Goal: Information Seeking & Learning: Understand process/instructions

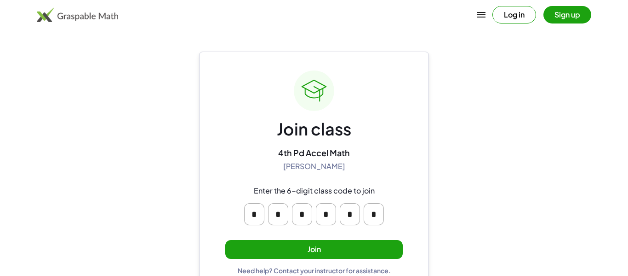
click at [377, 241] on button "Join" at bounding box center [314, 249] width 178 height 19
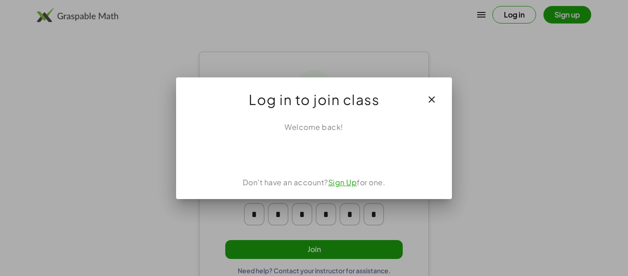
click at [413, 106] on div "Log in to join class" at bounding box center [314, 95] width 276 height 37
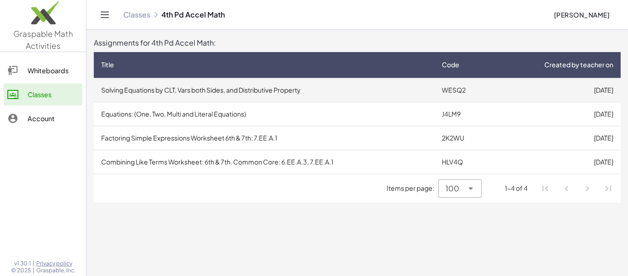
click at [485, 95] on td "WESQ2" at bounding box center [464, 90] width 58 height 24
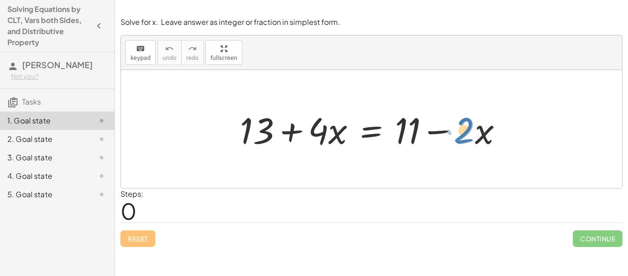
click at [455, 131] on div at bounding box center [375, 128] width 279 height 47
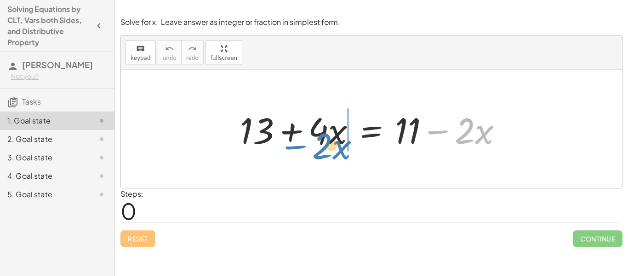
drag, startPoint x: 438, startPoint y: 130, endPoint x: 295, endPoint y: 145, distance: 143.4
click at [295, 145] on div at bounding box center [375, 128] width 279 height 47
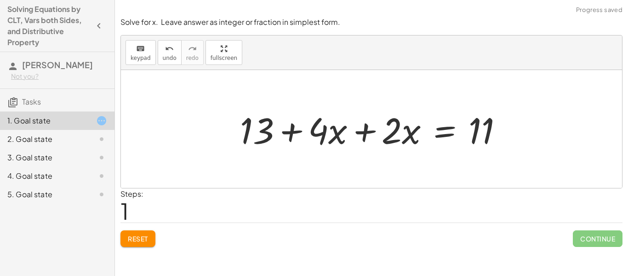
click at [366, 129] on div at bounding box center [375, 128] width 279 height 47
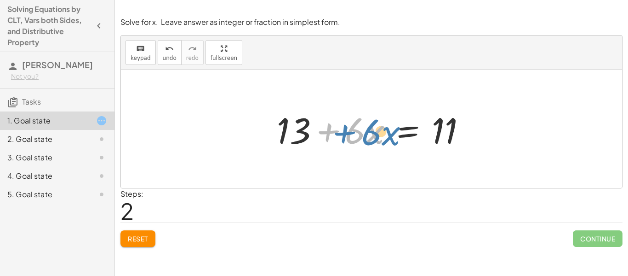
drag, startPoint x: 332, startPoint y: 127, endPoint x: 347, endPoint y: 127, distance: 15.7
click at [347, 127] on div at bounding box center [375, 128] width 206 height 47
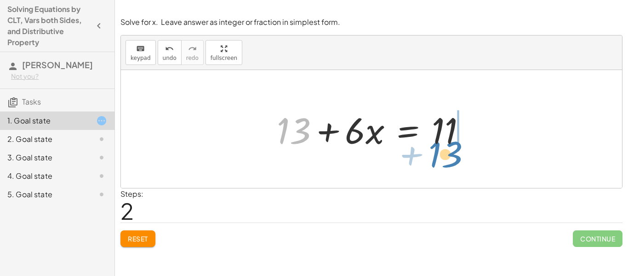
drag, startPoint x: 301, startPoint y: 129, endPoint x: 454, endPoint y: 153, distance: 154.5
click at [454, 153] on div "+ 13 + · 4 · x = + 11 − · 2 · x + 13 + · 4 · x + · 2 · x = 11 + 13 + 13 + · x =…" at bounding box center [372, 129] width 218 height 52
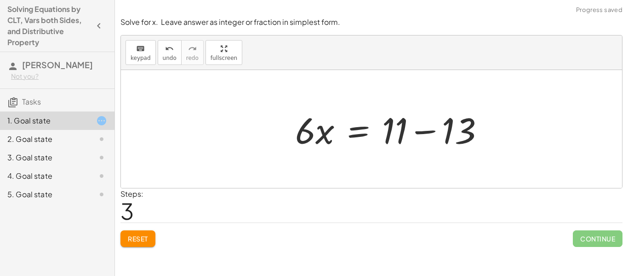
click at [473, 143] on div at bounding box center [394, 128] width 206 height 47
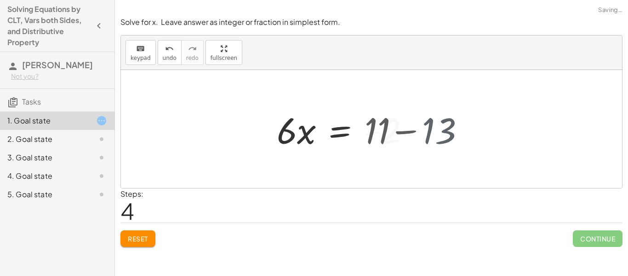
click at [473, 143] on div at bounding box center [372, 129] width 502 height 118
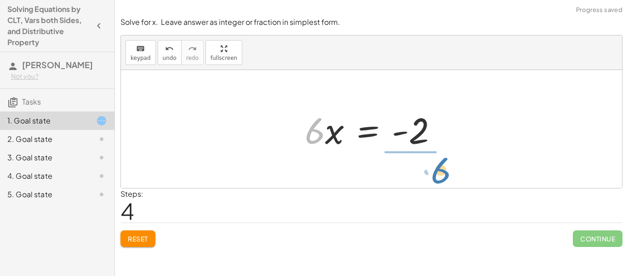
drag, startPoint x: 317, startPoint y: 137, endPoint x: 436, endPoint y: 176, distance: 125.1
click at [436, 176] on div "+ 13 + · 4 · x = + 11 − · 2 · x + 13 + · 4 · x + · 2 · x = 11 + 13 + · 6 · x = …" at bounding box center [372, 129] width 502 height 118
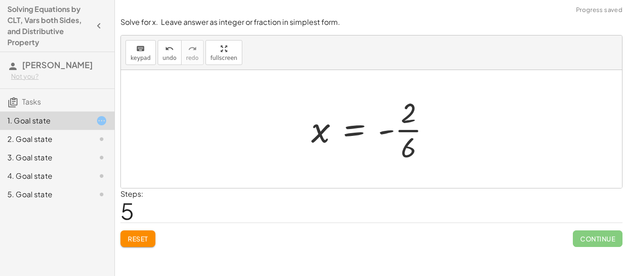
click at [401, 144] on div at bounding box center [375, 128] width 136 height 71
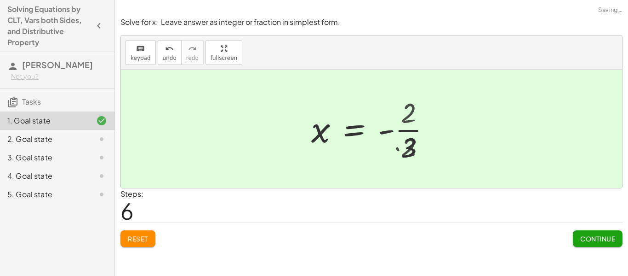
click at [401, 144] on div at bounding box center [375, 128] width 137 height 71
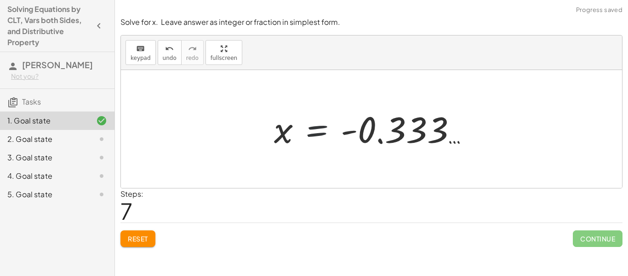
click at [309, 134] on div at bounding box center [375, 129] width 211 height 46
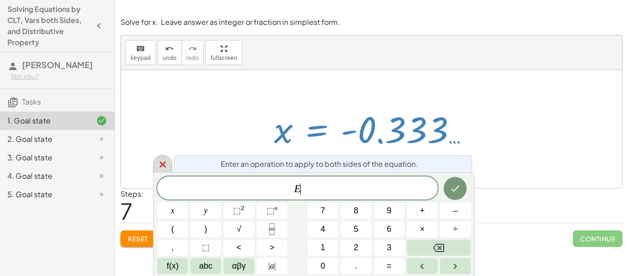
click at [165, 159] on icon at bounding box center [162, 164] width 11 height 11
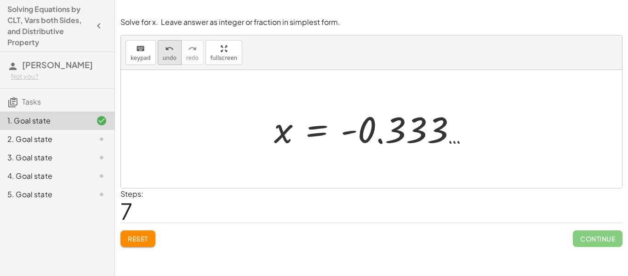
click at [168, 53] on button "undo undo" at bounding box center [170, 52] width 24 height 25
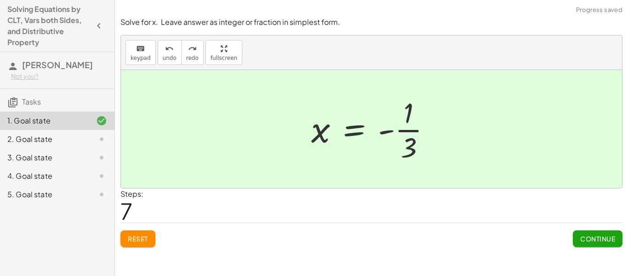
click at [595, 241] on span "Continue" at bounding box center [598, 238] width 35 height 8
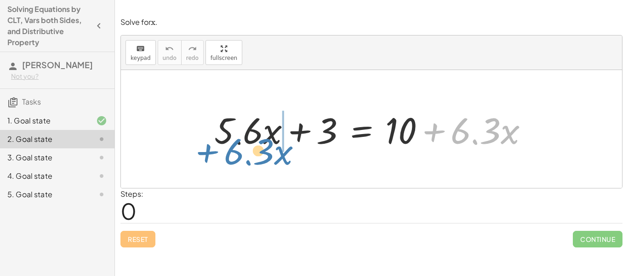
drag, startPoint x: 439, startPoint y: 133, endPoint x: 208, endPoint y: 154, distance: 231.4
click at [208, 154] on div "+ · 6.3 · x + · 5.6 · x + 3 = + 10 + · 6.3 · x" at bounding box center [372, 129] width 342 height 52
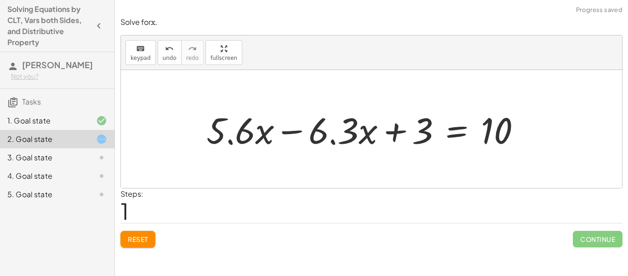
click at [202, 135] on div "+ · 5.6 · x + 3 = + 10 + · 6.3 · x + · 5.6 · x + 3 = 10 · 6.3 · x −" at bounding box center [364, 129] width 342 height 52
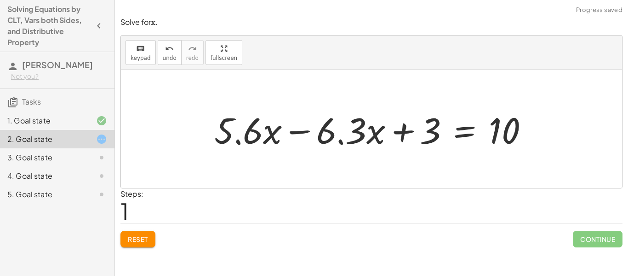
click at [281, 135] on div at bounding box center [375, 128] width 331 height 47
click at [300, 132] on div at bounding box center [375, 128] width 331 height 47
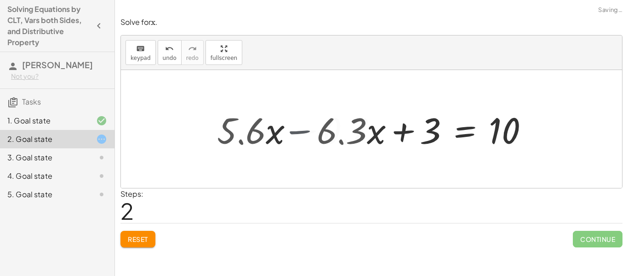
click at [300, 132] on div at bounding box center [409, 128] width 251 height 47
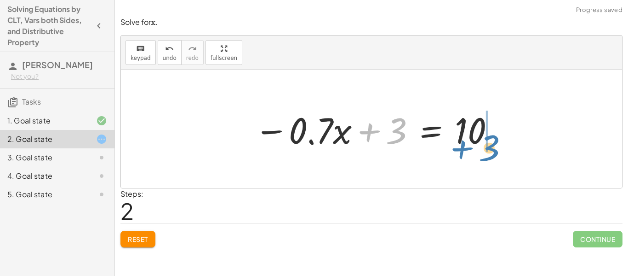
drag, startPoint x: 367, startPoint y: 131, endPoint x: 458, endPoint y: 145, distance: 91.8
click at [458, 145] on div at bounding box center [375, 128] width 251 height 47
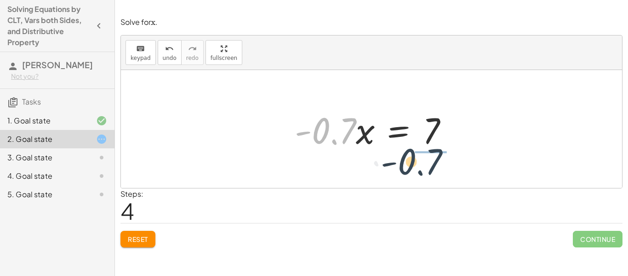
drag, startPoint x: 324, startPoint y: 141, endPoint x: 409, endPoint y: 170, distance: 89.6
click at [409, 170] on div "+ · 5.6 · x + 3 = + 10 + · 6.3 · x + · 5.6 · x − · 6.3 · x + 3 = 10 − · 0.7 · x…" at bounding box center [372, 129] width 502 height 118
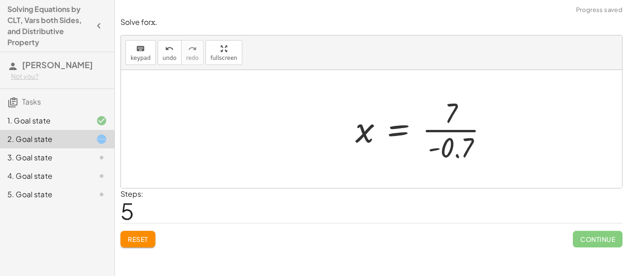
click at [448, 144] on div at bounding box center [426, 128] width 150 height 71
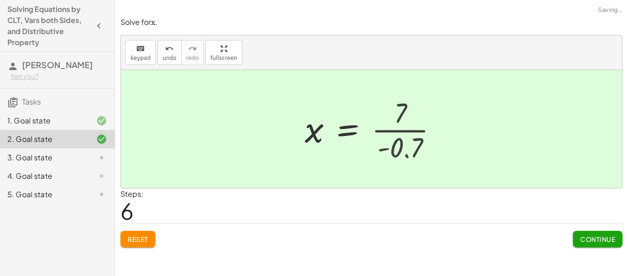
click at [448, 144] on div at bounding box center [372, 129] width 502 height 118
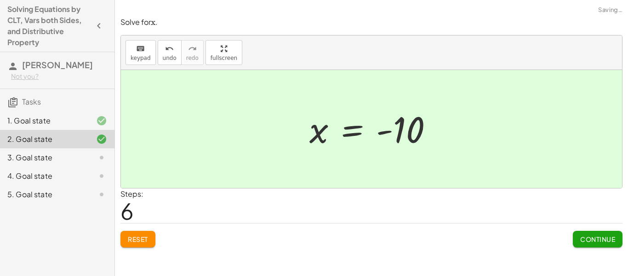
click at [601, 231] on button "Continue" at bounding box center [598, 239] width 50 height 17
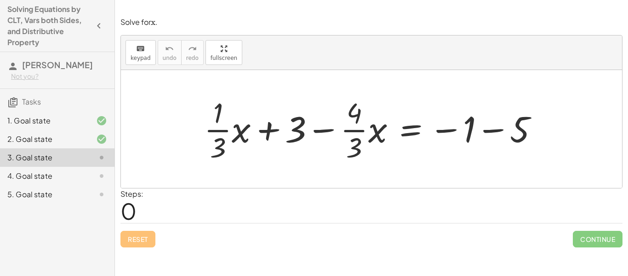
click at [486, 133] on div at bounding box center [375, 128] width 351 height 71
click at [486, 133] on div at bounding box center [347, 128] width 294 height 71
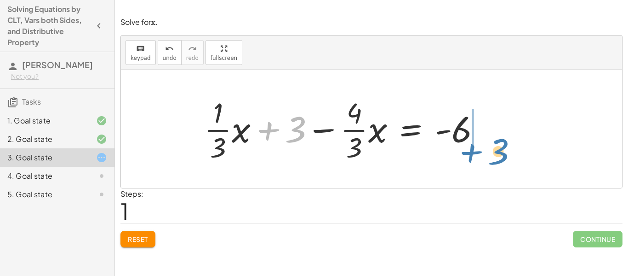
drag, startPoint x: 295, startPoint y: 137, endPoint x: 497, endPoint y: 159, distance: 202.7
click at [497, 159] on div "+ · · 1 · 3 · x + 3 − · · 4 · 3 · x = − 1 − 5 + 3 + · · 1 · 3 · x + 3 − · · 4 ·…" at bounding box center [372, 129] width 502 height 118
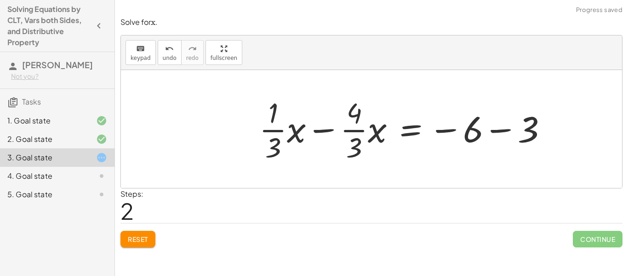
click at [498, 135] on div at bounding box center [407, 128] width 305 height 71
click at [498, 135] on div at bounding box center [372, 129] width 502 height 118
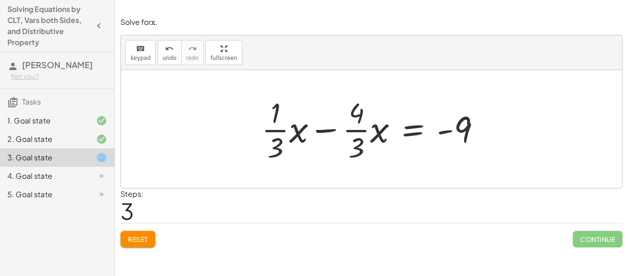
click at [291, 137] on div at bounding box center [375, 128] width 236 height 71
click at [291, 137] on div at bounding box center [385, 128] width 217 height 71
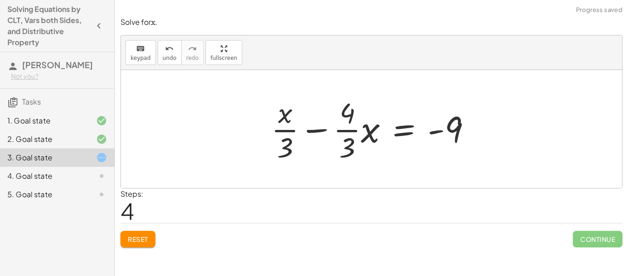
click at [343, 134] on div at bounding box center [375, 128] width 217 height 71
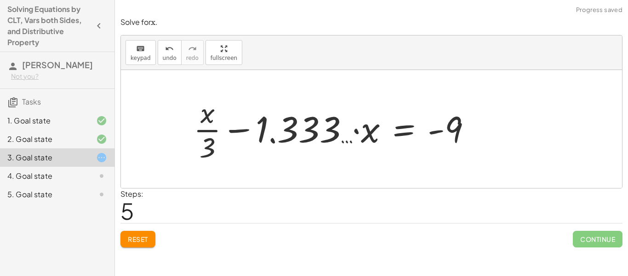
click at [242, 129] on div at bounding box center [336, 128] width 294 height 71
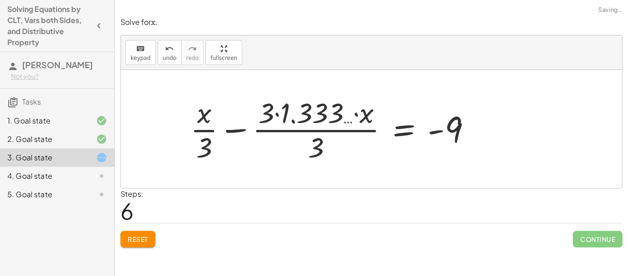
click at [242, 131] on div at bounding box center [335, 128] width 298 height 71
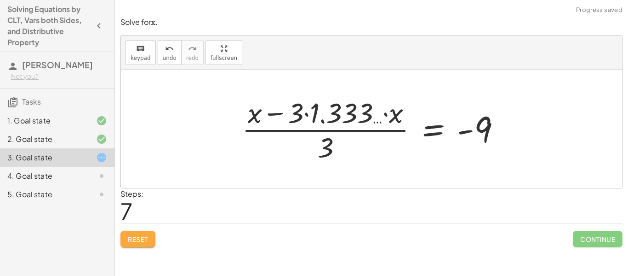
click at [134, 238] on span "Reset" at bounding box center [138, 239] width 20 height 8
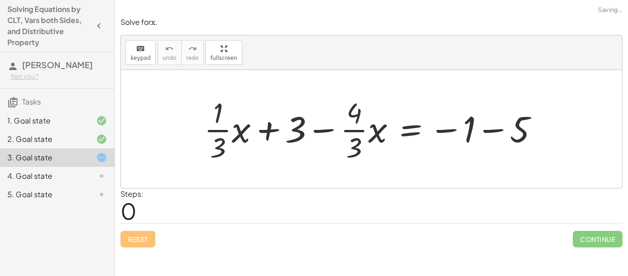
click at [484, 134] on div at bounding box center [375, 128] width 351 height 71
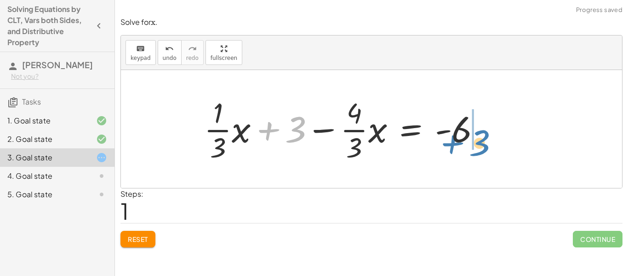
drag, startPoint x: 282, startPoint y: 133, endPoint x: 464, endPoint y: 145, distance: 183.1
click at [464, 145] on div at bounding box center [347, 128] width 294 height 71
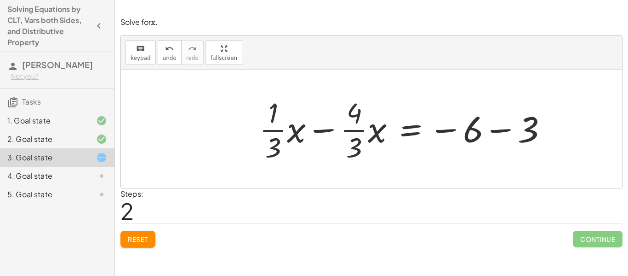
click at [490, 133] on div at bounding box center [407, 128] width 305 height 71
click at [490, 133] on div "+ · · 1 · 3 · x + 3 − · · 4 · 3 · x = − 1 − 5 + · · 1 · 3 · x + 3 − · · 4 · 3 ·…" at bounding box center [369, 128] width 247 height 75
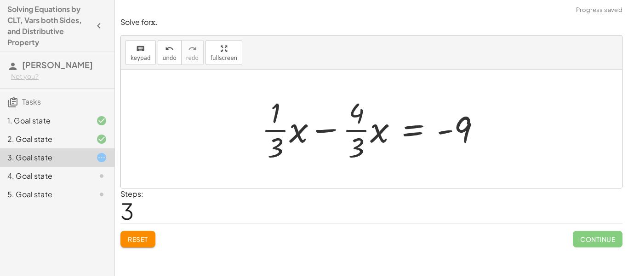
click at [326, 133] on div at bounding box center [375, 128] width 236 height 71
click at [357, 150] on div at bounding box center [375, 128] width 236 height 71
drag, startPoint x: 355, startPoint y: 110, endPoint x: 289, endPoint y: 113, distance: 65.9
click at [289, 113] on div at bounding box center [375, 128] width 236 height 71
click at [358, 141] on div at bounding box center [375, 128] width 236 height 71
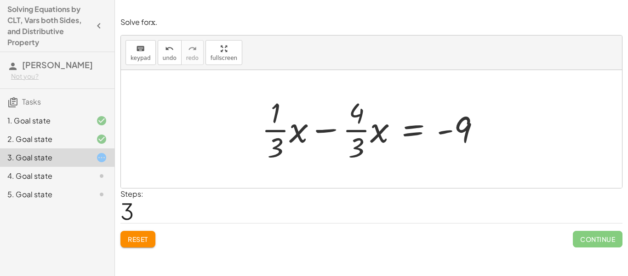
click at [330, 132] on div at bounding box center [375, 128] width 236 height 71
drag, startPoint x: 273, startPoint y: 135, endPoint x: 263, endPoint y: 134, distance: 10.6
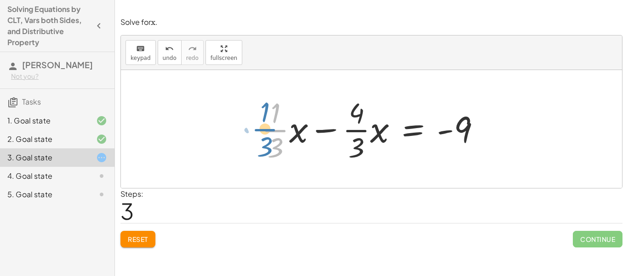
click at [263, 134] on div at bounding box center [375, 128] width 236 height 71
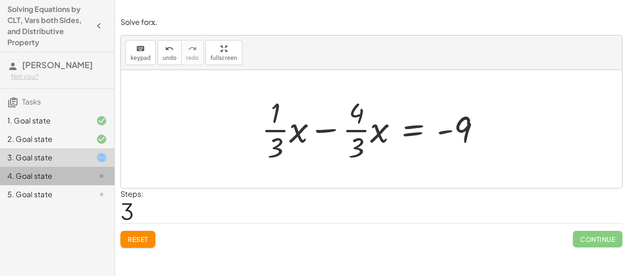
click at [32, 178] on div "4. Goal state" at bounding box center [44, 175] width 74 height 11
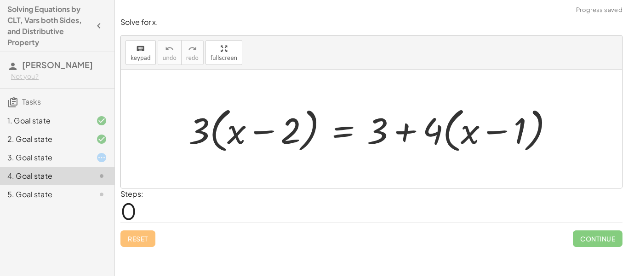
click at [202, 134] on div at bounding box center [375, 129] width 382 height 53
click at [211, 129] on div at bounding box center [375, 129] width 382 height 53
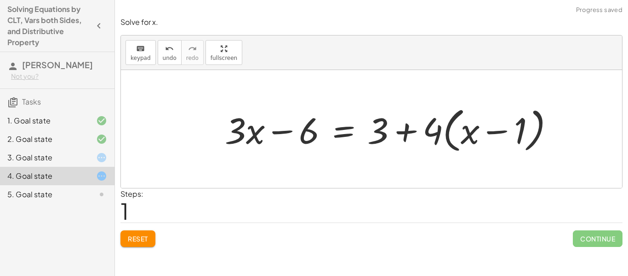
click at [427, 138] on div at bounding box center [393, 129] width 346 height 53
click at [433, 137] on div at bounding box center [393, 129] width 346 height 53
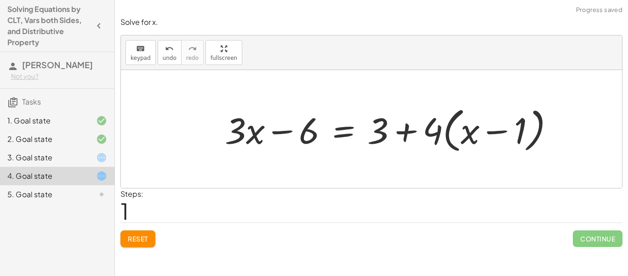
click at [433, 137] on div at bounding box center [393, 129] width 346 height 53
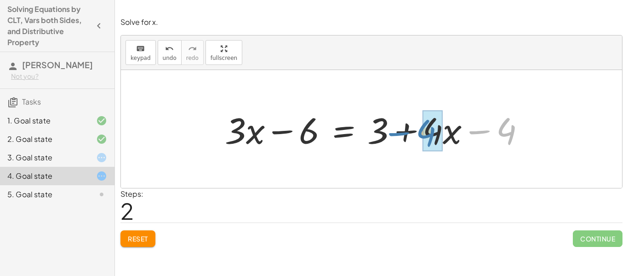
drag, startPoint x: 484, startPoint y: 134, endPoint x: 405, endPoint y: 133, distance: 79.6
click at [405, 133] on div at bounding box center [378, 128] width 317 height 47
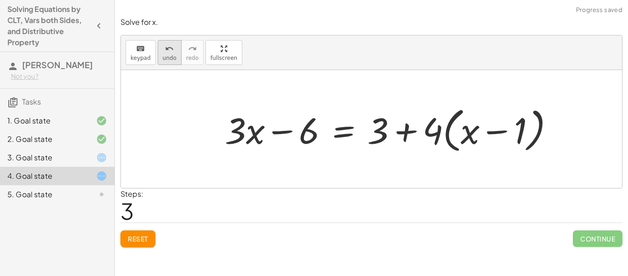
click at [174, 63] on button "undo undo" at bounding box center [170, 52] width 24 height 25
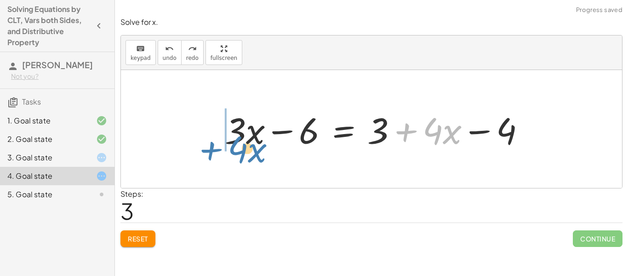
drag, startPoint x: 408, startPoint y: 133, endPoint x: 208, endPoint y: 148, distance: 200.8
click at [208, 148] on div "· 3 · ( + x − 2 ) = + 3 + · 4 · ( + x − 1 ) + · 3 · x − 6 = + 3 + · 4 · ( + x −…" at bounding box center [372, 129] width 502 height 118
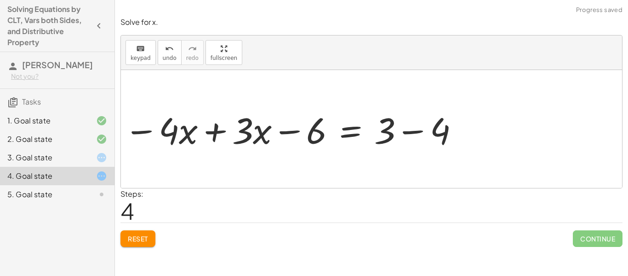
click at [224, 142] on div at bounding box center [292, 128] width 345 height 47
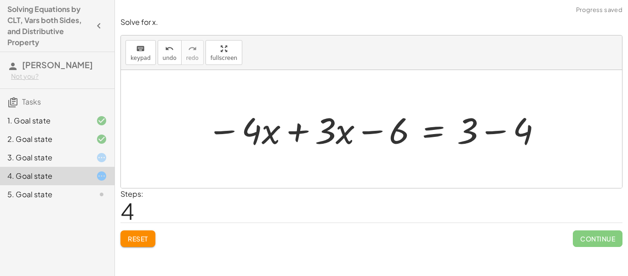
click at [224, 142] on div at bounding box center [374, 128] width 345 height 47
click at [307, 126] on div at bounding box center [374, 128] width 345 height 47
click at [307, 126] on div at bounding box center [422, 128] width 251 height 47
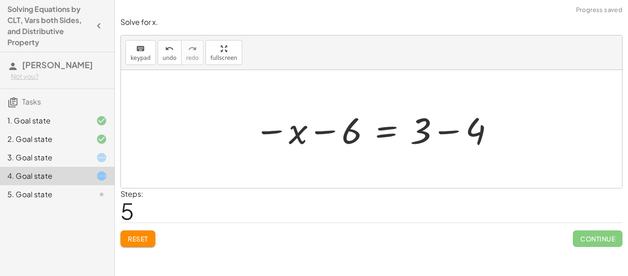
click at [447, 133] on div at bounding box center [375, 128] width 251 height 47
click at [447, 133] on div at bounding box center [352, 129] width 205 height 46
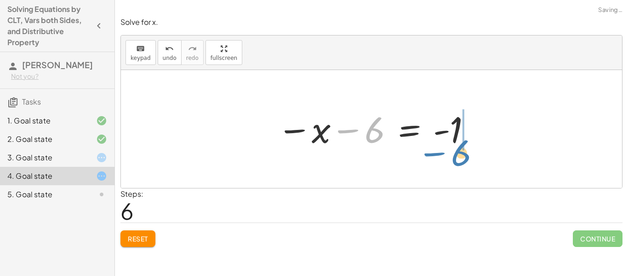
drag, startPoint x: 347, startPoint y: 133, endPoint x: 433, endPoint y: 156, distance: 89.4
click at [433, 156] on div "· 3 · ( + x − 2 ) = + 3 + · 4 · ( + x − 1 ) + · 3 · x − 6 = + 3 + · 4 · ( + x −…" at bounding box center [372, 129] width 502 height 118
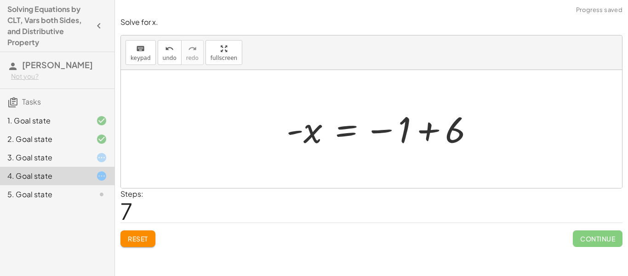
click at [500, 125] on div at bounding box center [372, 129] width 502 height 118
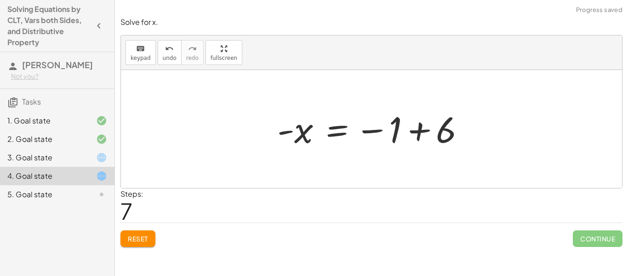
click at [500, 125] on div at bounding box center [372, 129] width 502 height 118
click at [365, 144] on div at bounding box center [375, 129] width 205 height 46
click at [410, 133] on div at bounding box center [375, 129] width 205 height 46
click at [410, 133] on div at bounding box center [372, 129] width 502 height 118
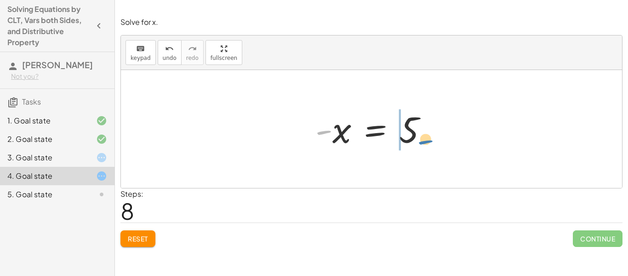
drag, startPoint x: 330, startPoint y: 139, endPoint x: 426, endPoint y: 150, distance: 95.8
click at [426, 150] on div at bounding box center [375, 129] width 129 height 46
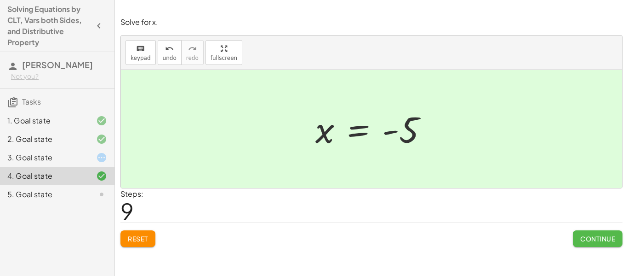
click at [615, 240] on span "Continue" at bounding box center [598, 238] width 35 height 8
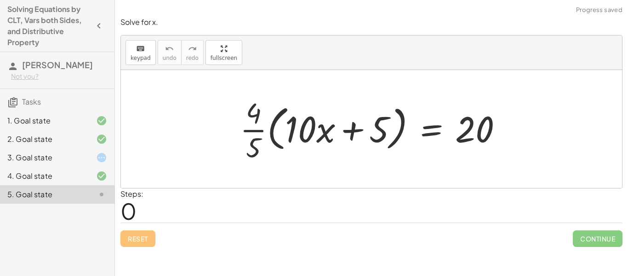
click at [249, 133] on div at bounding box center [375, 128] width 279 height 71
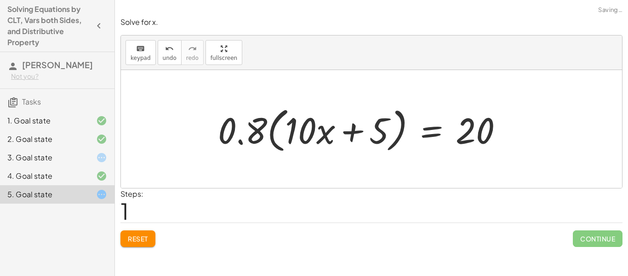
click at [275, 138] on div at bounding box center [363, 129] width 301 height 53
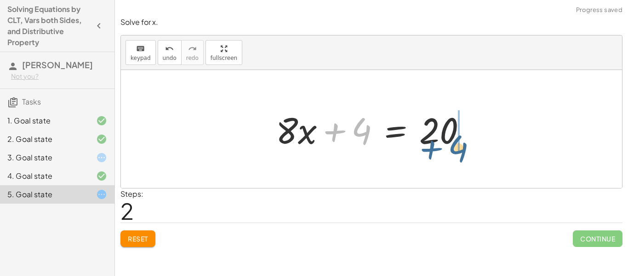
drag, startPoint x: 333, startPoint y: 133, endPoint x: 430, endPoint y: 151, distance: 98.3
click at [430, 151] on div at bounding box center [375, 128] width 208 height 47
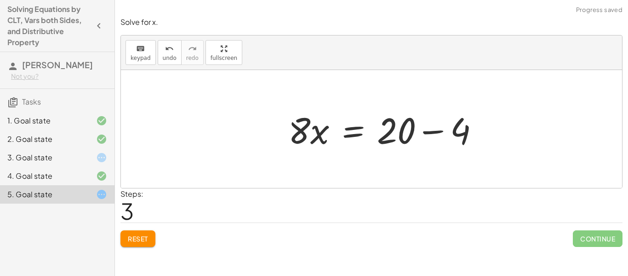
click at [453, 150] on div at bounding box center [388, 128] width 208 height 47
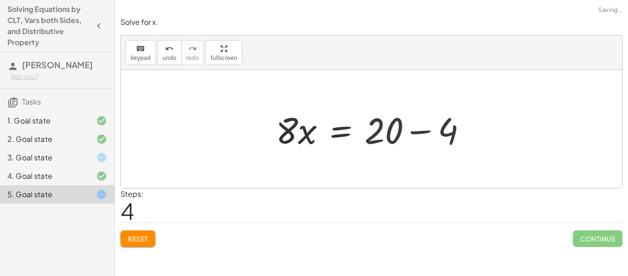
click at [453, 150] on div at bounding box center [372, 129] width 502 height 118
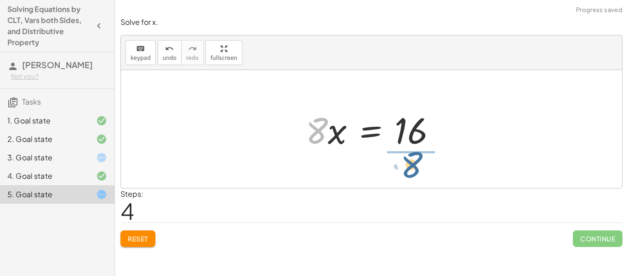
drag, startPoint x: 321, startPoint y: 139, endPoint x: 417, endPoint y: 174, distance: 102.8
click at [417, 174] on div "· · 4 · 5 · ( + · 10 · x + 5 ) = 20 · 0.8 · ( + · 10 · x + 5 ) = 20 + · 8 · x +…" at bounding box center [372, 129] width 502 height 118
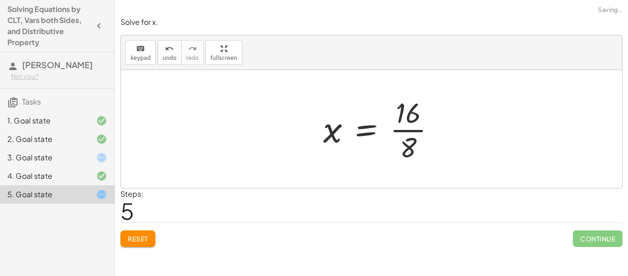
click at [409, 134] on div at bounding box center [383, 128] width 129 height 71
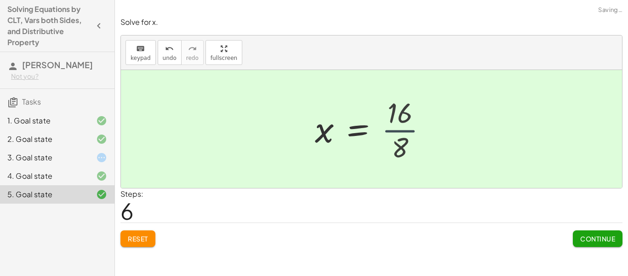
click at [409, 134] on div at bounding box center [367, 129] width 112 height 46
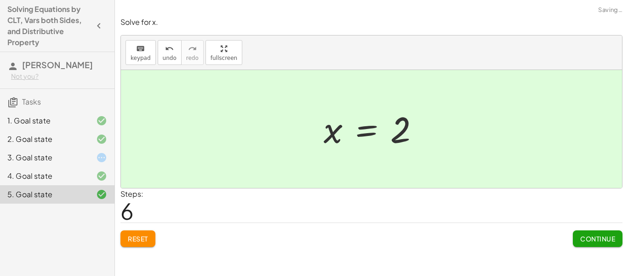
click at [588, 238] on span "Continue" at bounding box center [598, 238] width 35 height 8
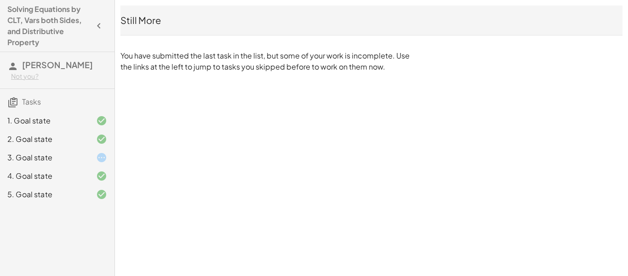
click at [48, 160] on div "3. Goal state" at bounding box center [44, 157] width 74 height 11
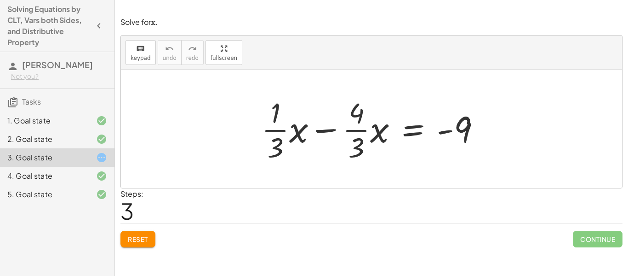
click at [325, 129] on div at bounding box center [375, 128] width 236 height 71
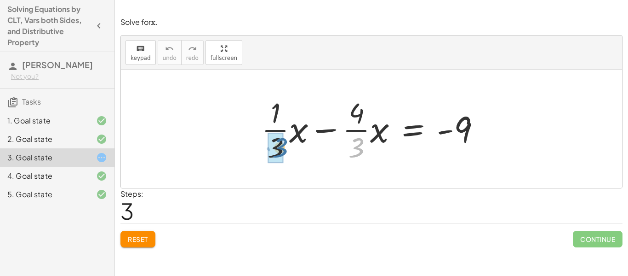
drag, startPoint x: 358, startPoint y: 151, endPoint x: 278, endPoint y: 151, distance: 79.6
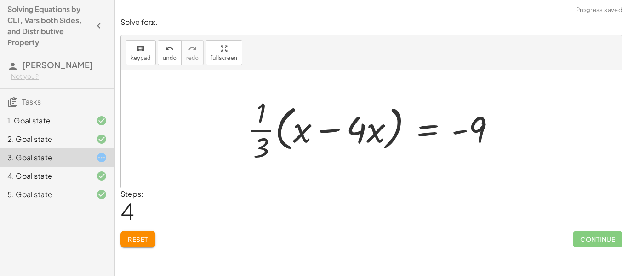
click at [286, 130] on div at bounding box center [375, 128] width 265 height 71
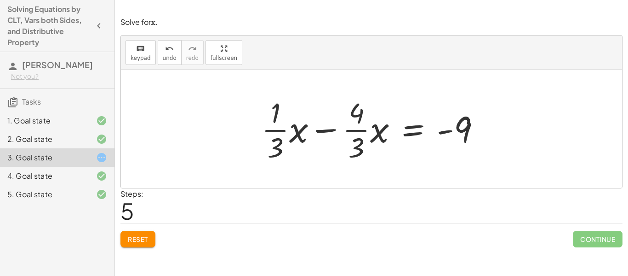
click at [348, 110] on div at bounding box center [375, 128] width 236 height 71
drag, startPoint x: 330, startPoint y: 122, endPoint x: 332, endPoint y: 127, distance: 4.8
click at [332, 127] on div at bounding box center [375, 128] width 236 height 71
click at [344, 105] on div at bounding box center [375, 128] width 236 height 71
drag, startPoint x: 359, startPoint y: 116, endPoint x: 269, endPoint y: 114, distance: 90.7
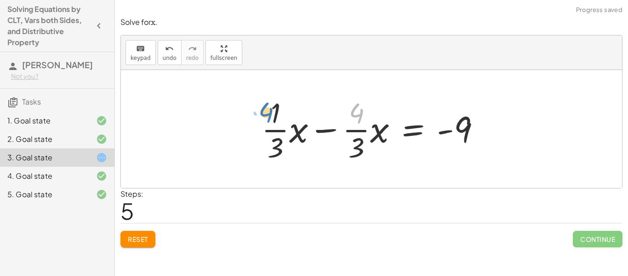
click at [269, 114] on div at bounding box center [375, 128] width 236 height 71
drag, startPoint x: 357, startPoint y: 148, endPoint x: 274, endPoint y: 150, distance: 83.3
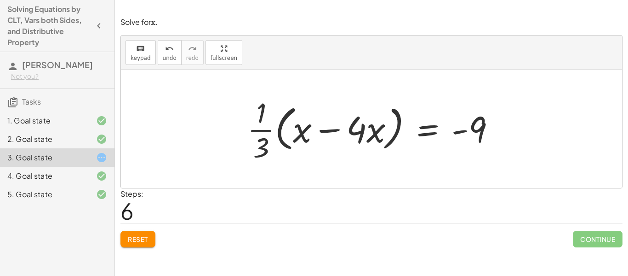
click at [292, 133] on div at bounding box center [375, 128] width 265 height 71
click at [292, 133] on div at bounding box center [390, 128] width 236 height 71
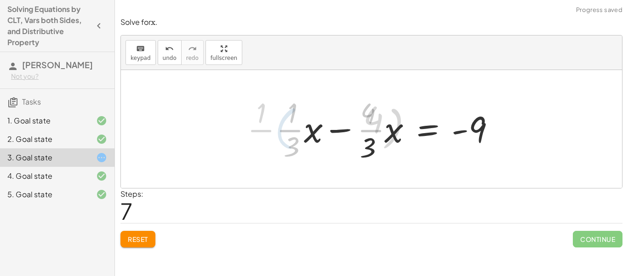
click at [292, 133] on div at bounding box center [390, 128] width 236 height 71
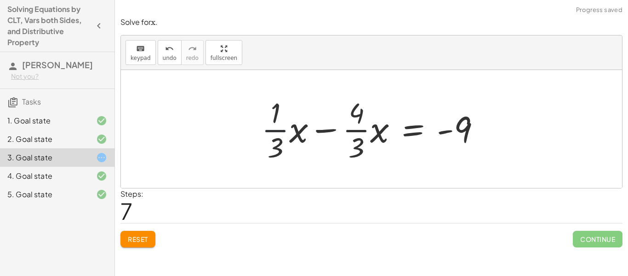
click at [271, 127] on div at bounding box center [375, 128] width 236 height 71
click at [338, 133] on div at bounding box center [375, 128] width 236 height 71
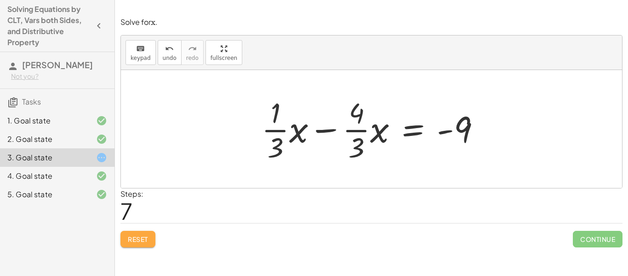
click at [142, 238] on span "Reset" at bounding box center [138, 239] width 20 height 8
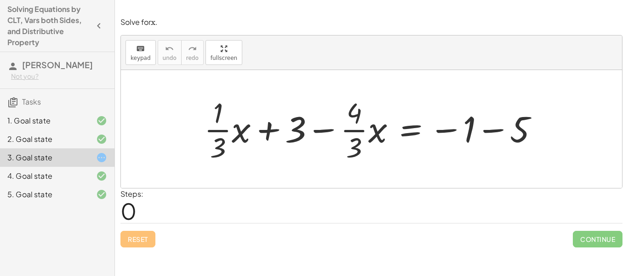
click at [498, 130] on div at bounding box center [375, 128] width 351 height 71
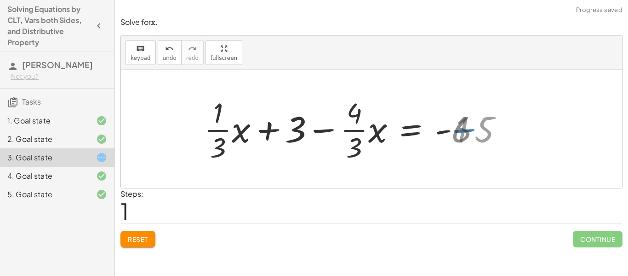
click at [499, 132] on div at bounding box center [372, 129] width 502 height 118
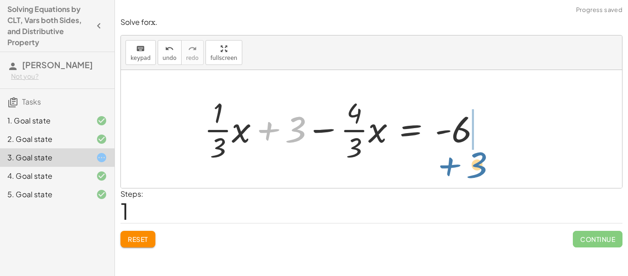
drag, startPoint x: 291, startPoint y: 137, endPoint x: 473, endPoint y: 170, distance: 184.2
click at [473, 170] on div "+ · · 1 · 3 · x + 3 − · · 4 · 3 · x = − 1 − 5 + 3 + · · 1 · 3 · x + 3 − · · 4 ·…" at bounding box center [372, 129] width 502 height 118
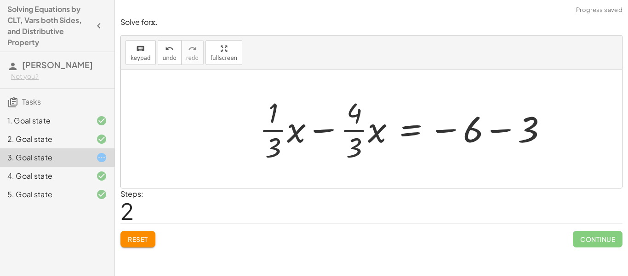
click at [500, 138] on div at bounding box center [407, 128] width 305 height 71
